Goal: Obtain resource: Obtain resource

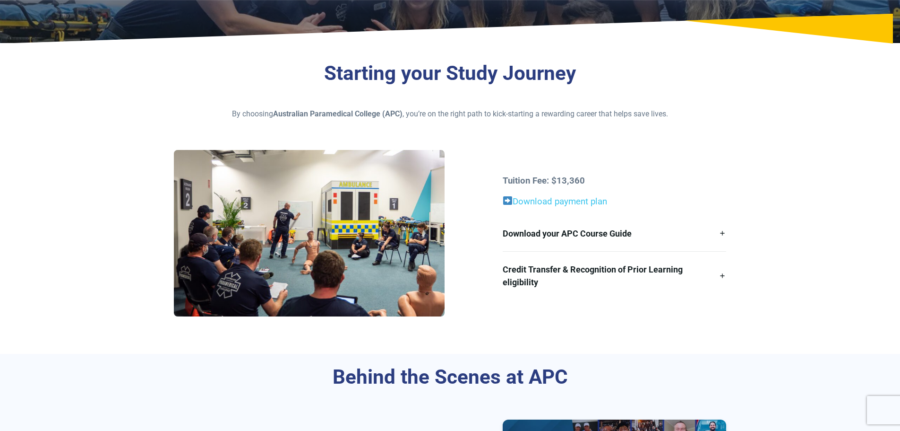
scroll to position [236, 0]
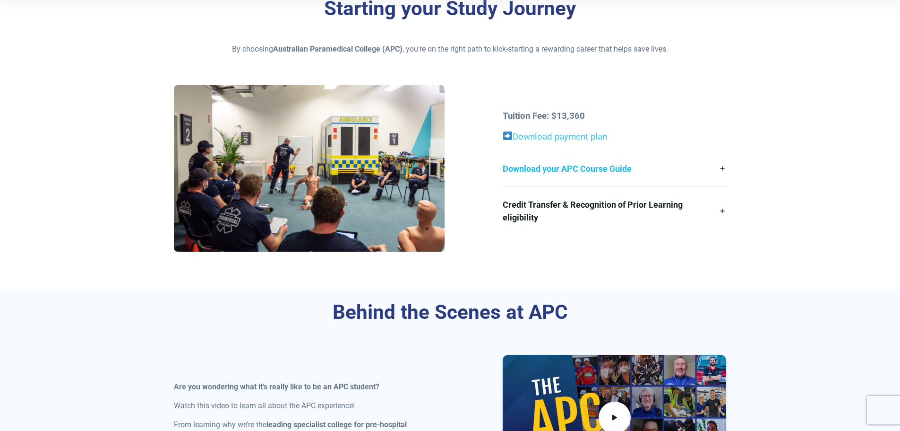
click at [723, 165] on link "Download your APC Course Guide" at bounding box center [615, 168] width 224 height 35
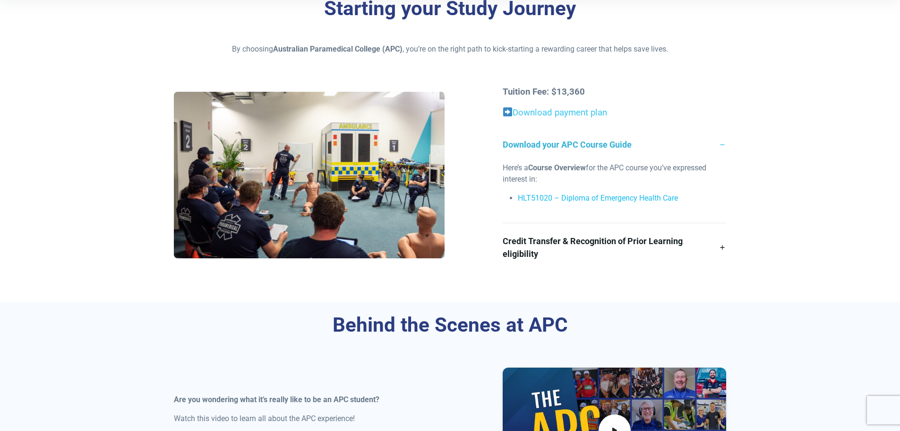
click at [571, 196] on link "HLT51020 – Diploma of Emergency Health Care" at bounding box center [598, 197] width 160 height 9
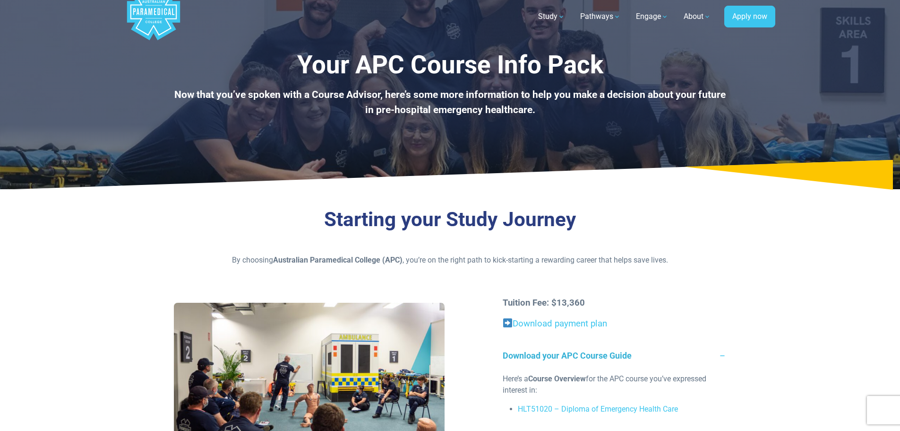
scroll to position [0, 0]
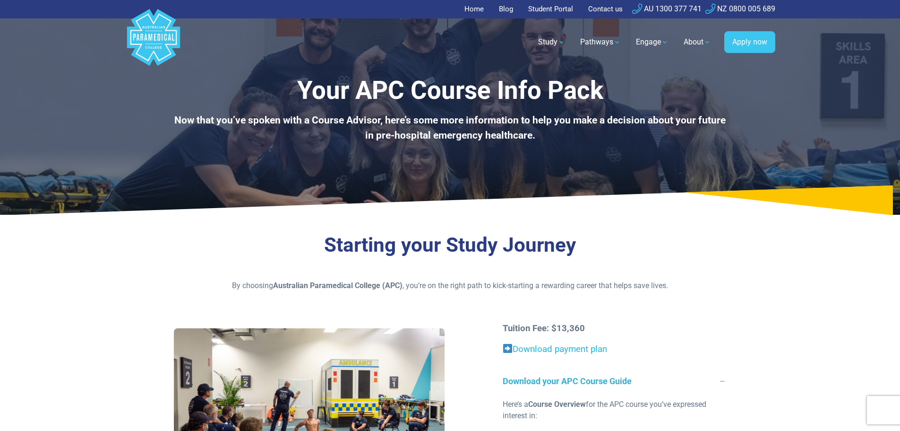
click at [577, 347] on link "Download payment plan" at bounding box center [560, 349] width 95 height 10
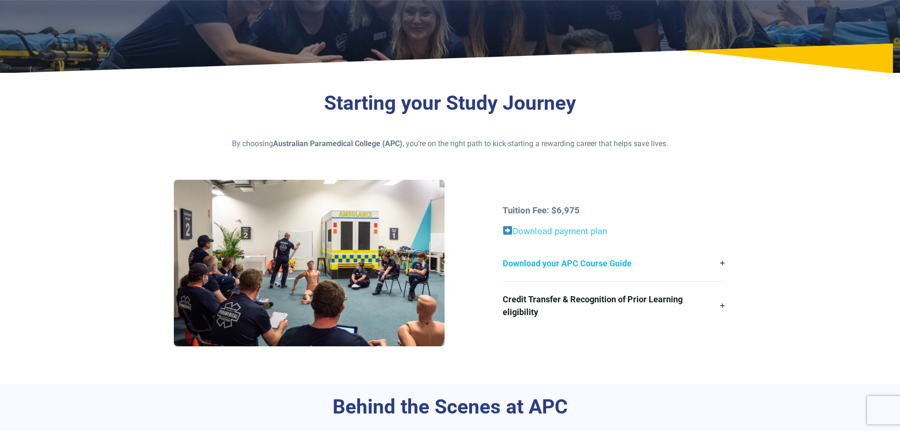
scroll to position [189, 0]
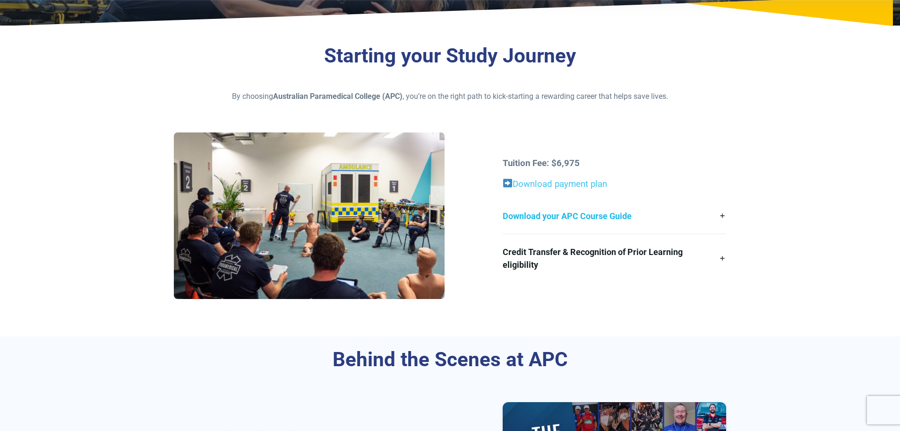
click at [723, 211] on link "Download your APC Course Guide" at bounding box center [615, 215] width 224 height 35
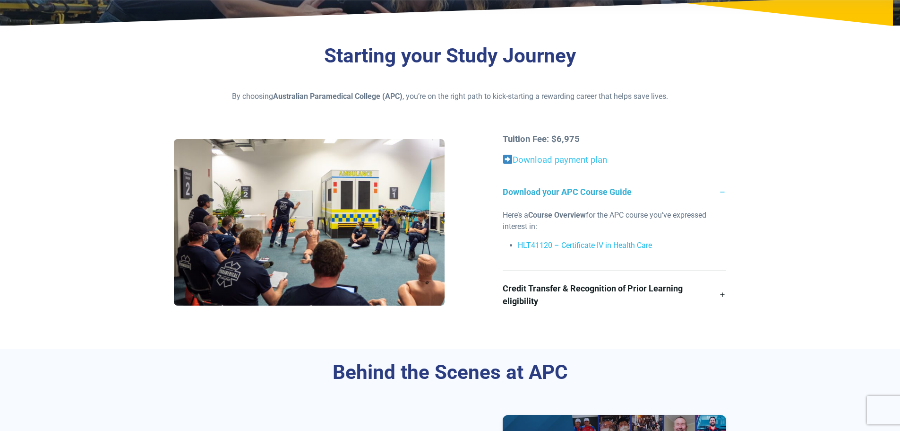
click at [611, 242] on link "HLT41120 – Certificate IV in Health Care" at bounding box center [585, 245] width 134 height 9
click at [572, 157] on link "Download payment plan" at bounding box center [560, 160] width 95 height 10
